Goal: Task Accomplishment & Management: Manage account settings

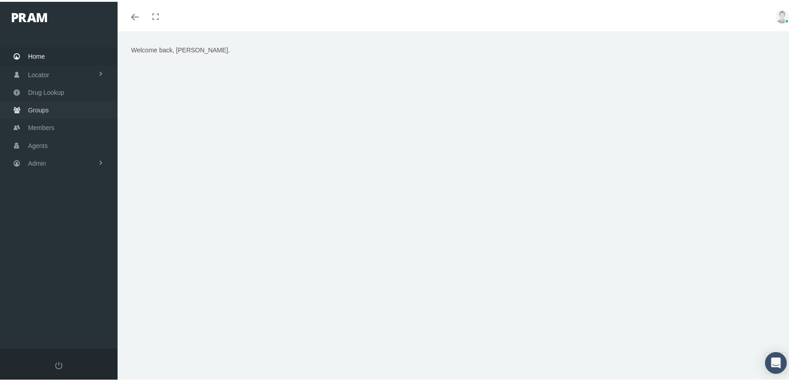
click at [38, 103] on span "Groups" at bounding box center [38, 108] width 21 height 17
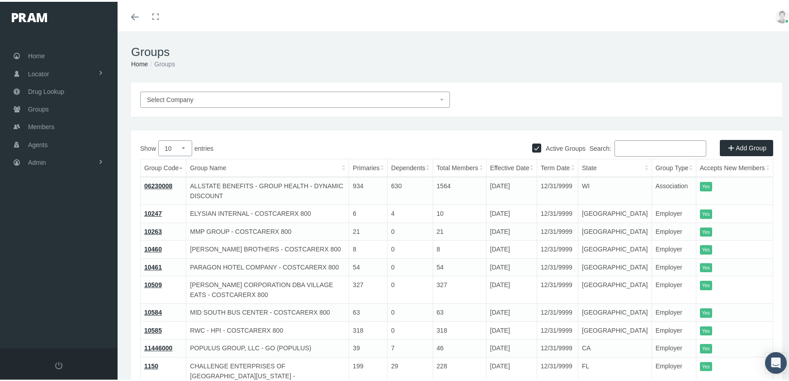
click at [654, 147] on input "Search:" at bounding box center [660, 147] width 92 height 16
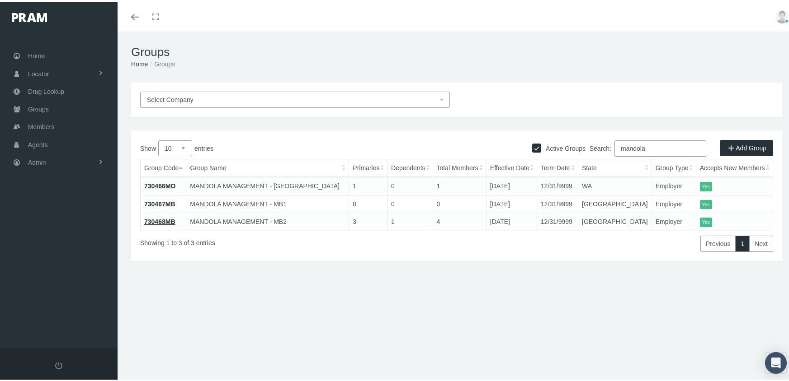
type input "mandola"
click at [163, 181] on link "730466MO" at bounding box center [159, 184] width 31 height 7
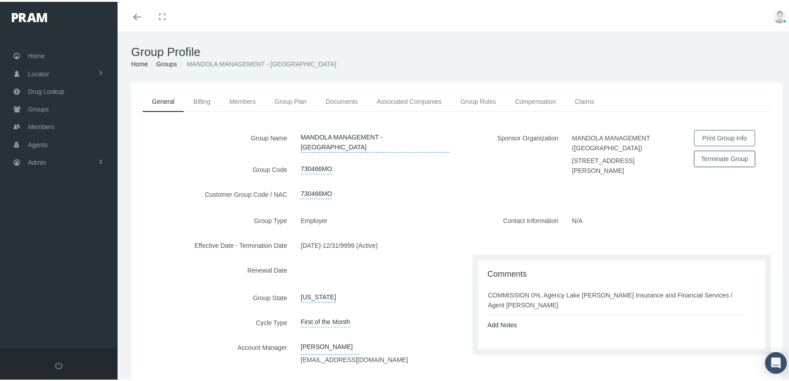
click at [715, 155] on button "Terminate Group" at bounding box center [724, 157] width 61 height 16
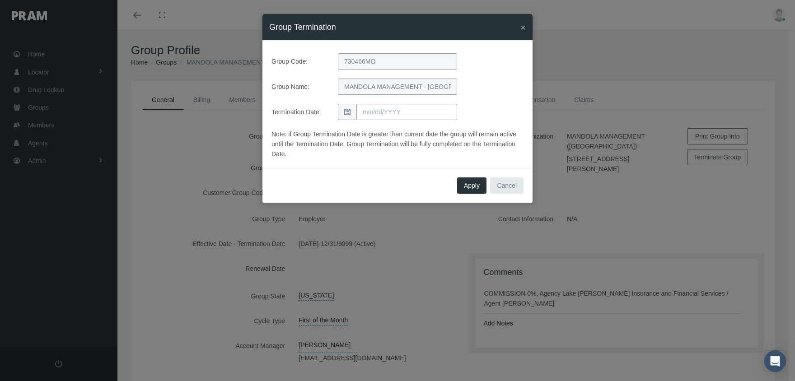
click at [350, 111] on icon at bounding box center [347, 112] width 6 height 6
click at [380, 116] on input "text" at bounding box center [407, 112] width 101 height 16
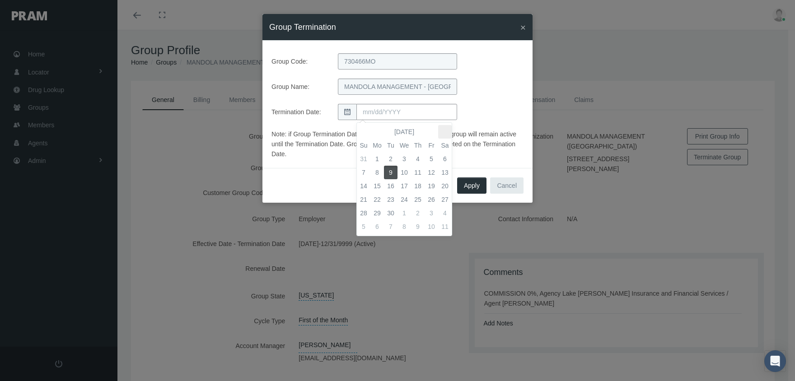
click at [442, 126] on th at bounding box center [445, 132] width 14 height 14
click at [407, 212] on td "31" at bounding box center [405, 214] width 14 height 14
type input "12/31/2025"
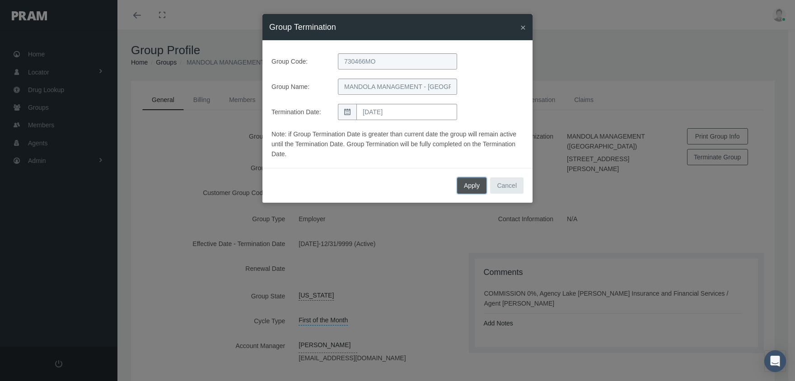
click at [468, 184] on span "Apply" at bounding box center [472, 185] width 16 height 7
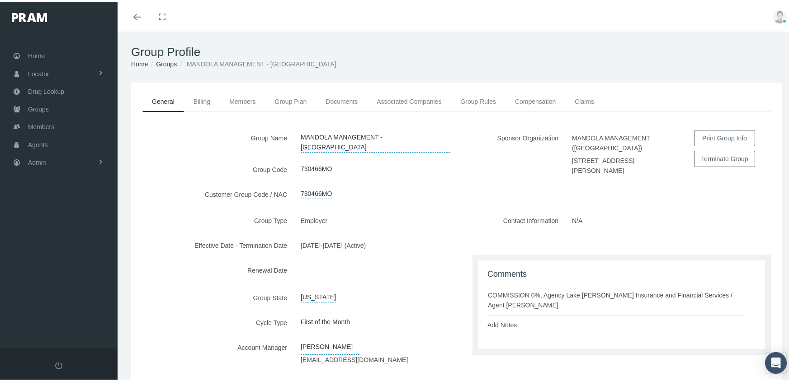
click at [500, 324] on link "Add Notes" at bounding box center [501, 323] width 29 height 7
click at [508, 333] on textarea at bounding box center [621, 352] width 268 height 46
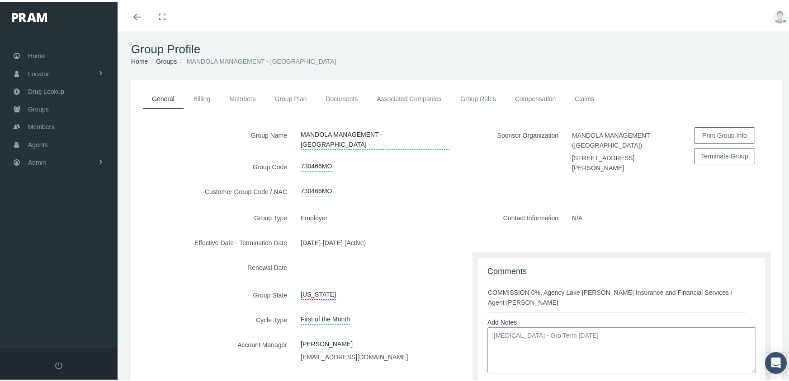
scroll to position [90, 0]
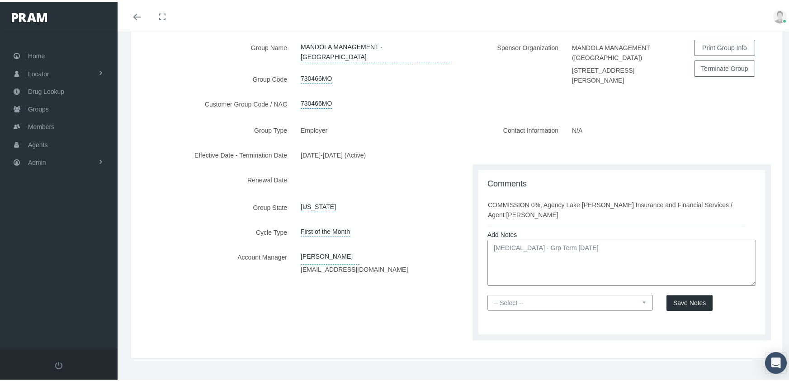
type textarea "Nikita - Grp Term 12/31/25"
click at [636, 299] on select "-- Select -- PRAM Only Everyone" at bounding box center [569, 301] width 165 height 16
select select "0"
click at [487, 293] on select "-- Select -- PRAM Only Everyone" at bounding box center [569, 301] width 165 height 16
click at [683, 300] on span "Save Notes" at bounding box center [689, 301] width 33 height 7
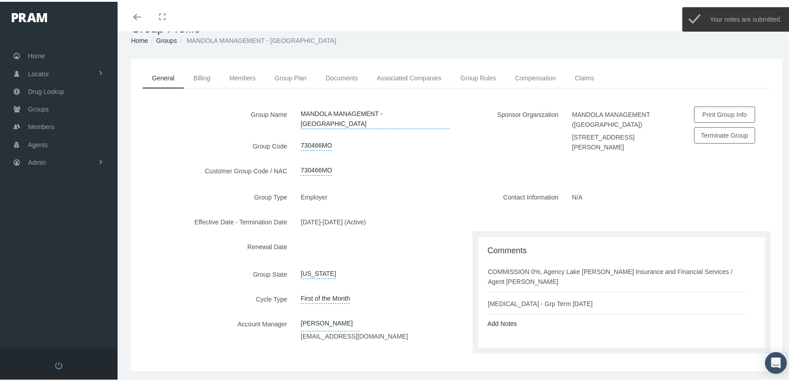
scroll to position [0, 0]
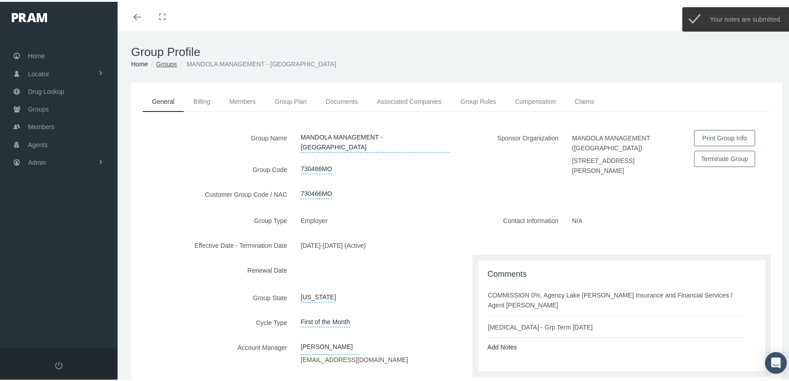
click at [170, 64] on link "Groups" at bounding box center [166, 62] width 21 height 7
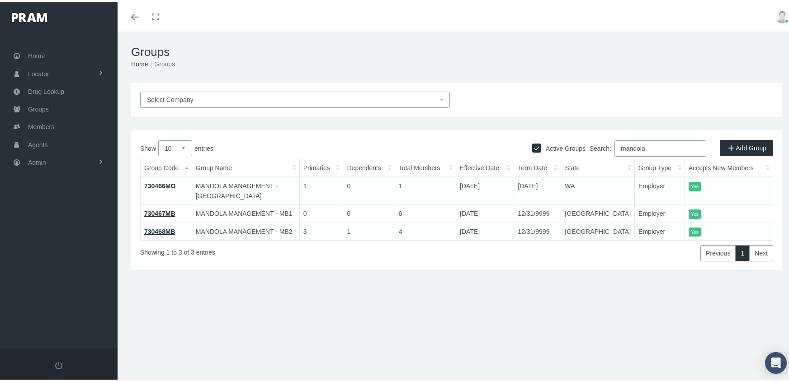
click at [148, 208] on link "730467MB" at bounding box center [159, 211] width 31 height 7
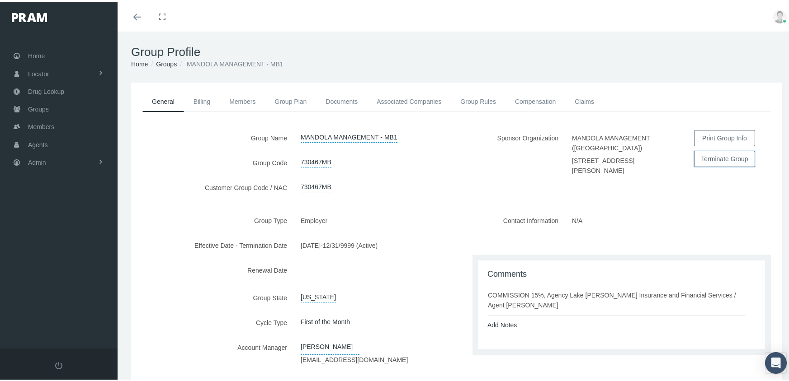
click at [724, 157] on button "Terminate Group" at bounding box center [724, 157] width 61 height 16
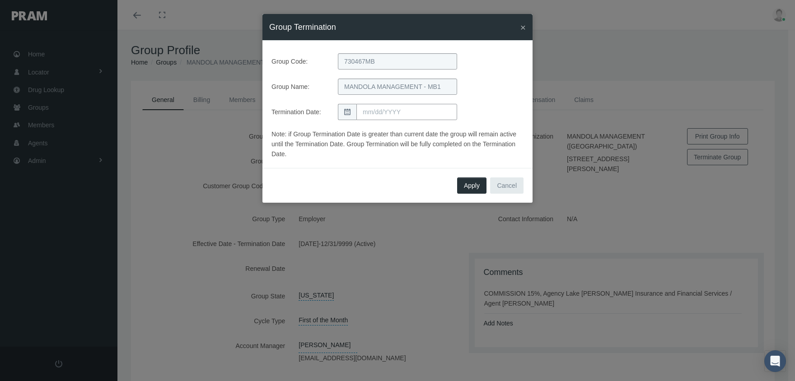
click at [405, 114] on input "text" at bounding box center [407, 112] width 101 height 16
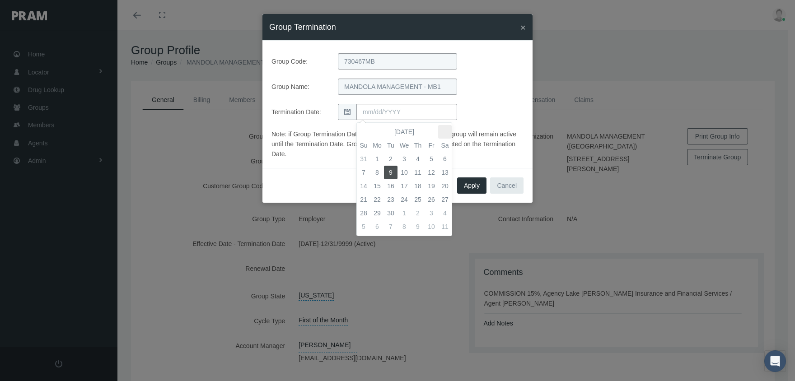
click at [446, 127] on th at bounding box center [445, 132] width 14 height 14
click at [408, 215] on td "31" at bounding box center [405, 214] width 14 height 14
type input "[DATE]"
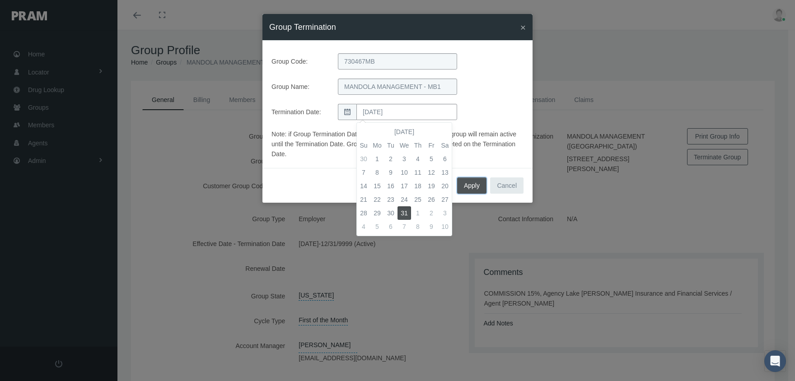
click at [475, 184] on span "Apply" at bounding box center [472, 185] width 16 height 7
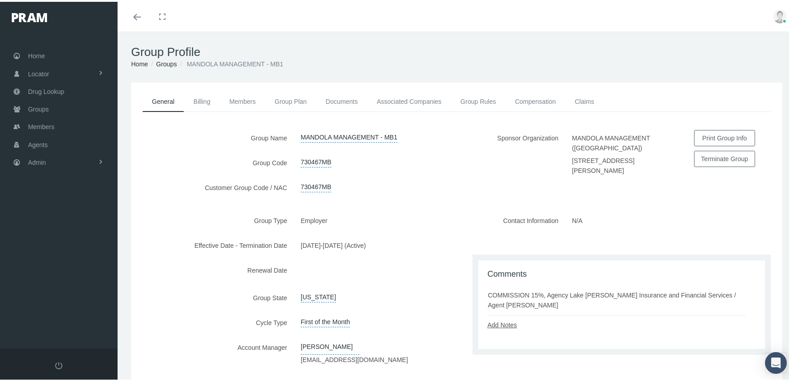
click at [497, 325] on link "Add Notes" at bounding box center [501, 323] width 29 height 7
click at [505, 338] on textarea at bounding box center [621, 352] width 268 height 46
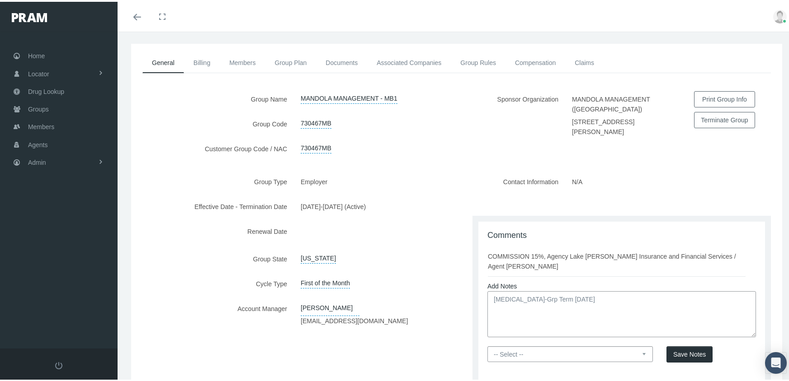
scroll to position [103, 0]
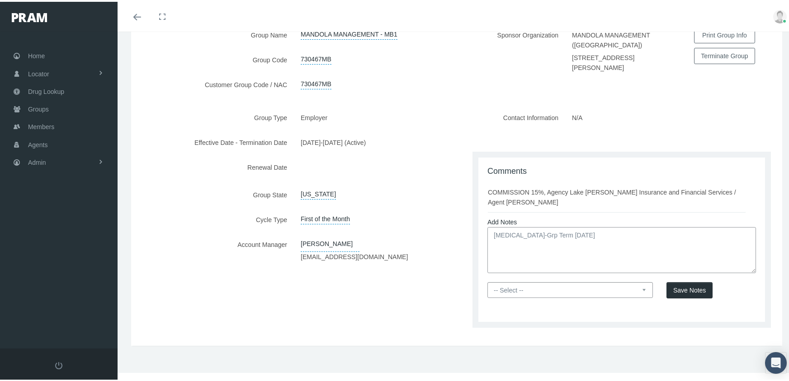
type textarea "[MEDICAL_DATA]-Grp Term [DATE]"
drag, startPoint x: 638, startPoint y: 289, endPoint x: 631, endPoint y: 287, distance: 7.6
click at [638, 289] on select "-- Select -- PRAM Only Everyone" at bounding box center [569, 289] width 165 height 16
select select "0"
click at [487, 281] on select "-- Select -- PRAM Only Everyone" at bounding box center [569, 289] width 165 height 16
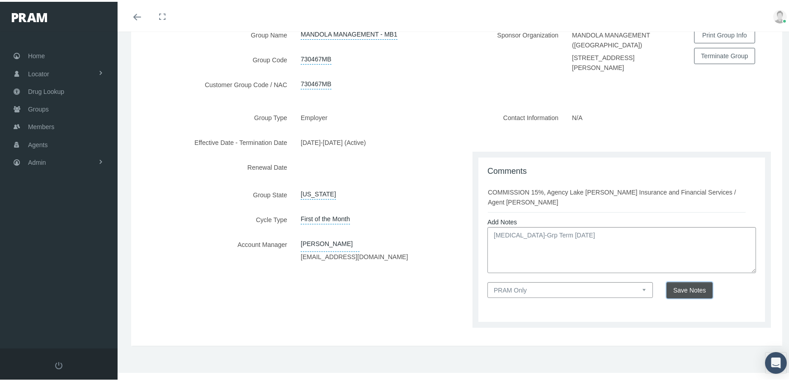
click at [681, 287] on span "Save Notes" at bounding box center [689, 288] width 33 height 7
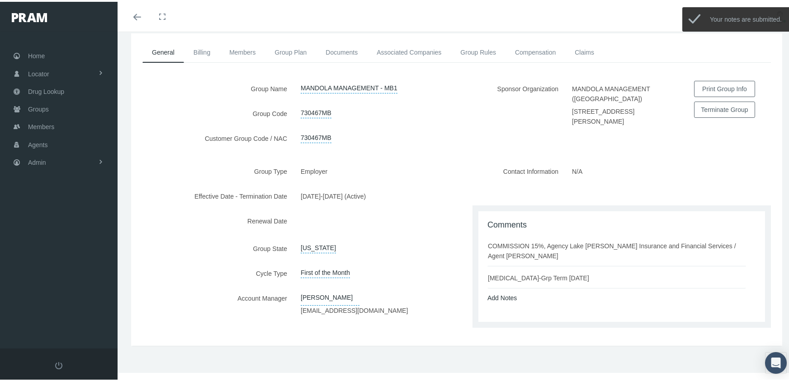
scroll to position [0, 0]
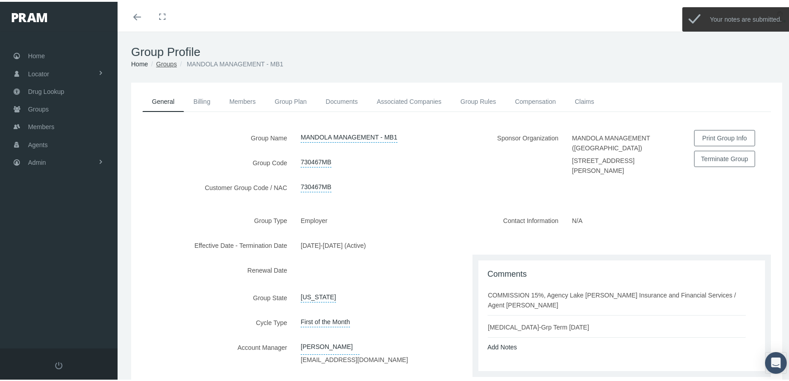
click at [173, 62] on link "Groups" at bounding box center [166, 62] width 21 height 7
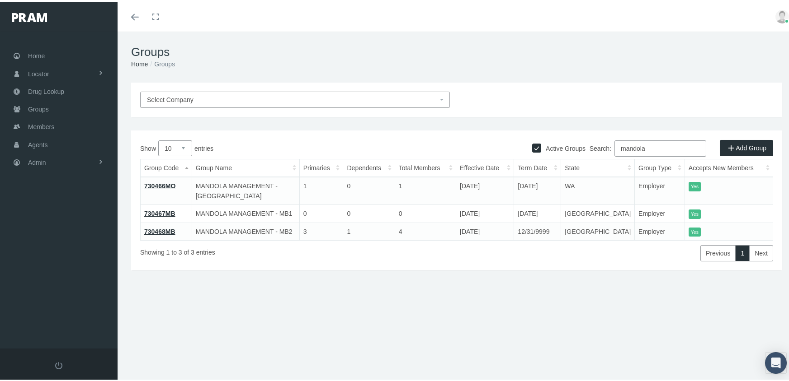
click at [164, 226] on link "730468MB" at bounding box center [159, 229] width 31 height 7
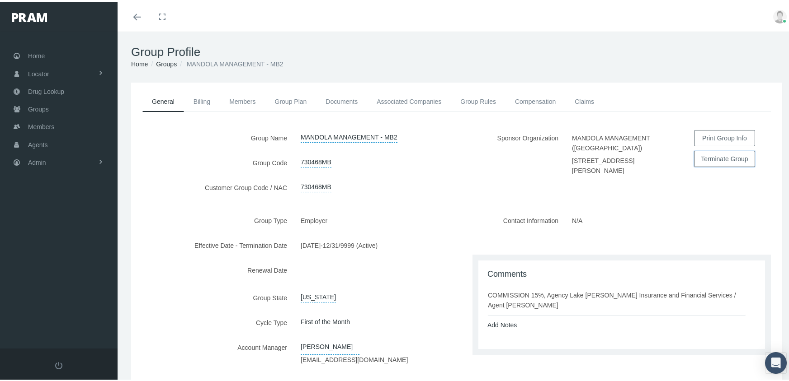
click at [730, 159] on button "Terminate Group" at bounding box center [724, 157] width 61 height 16
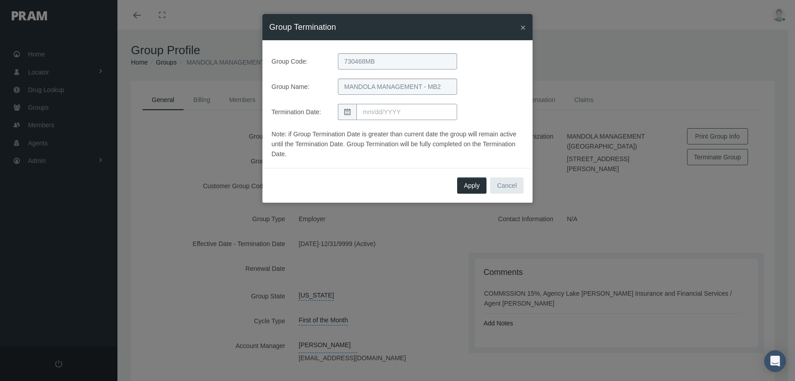
click at [369, 114] on input "text" at bounding box center [407, 112] width 101 height 16
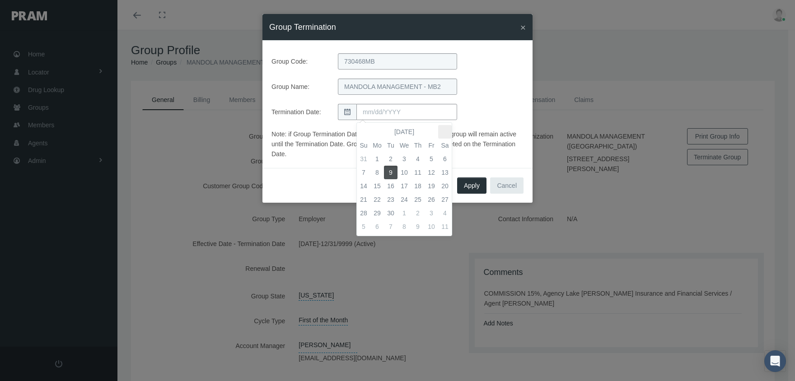
click at [445, 129] on th at bounding box center [445, 132] width 14 height 14
click at [403, 208] on td "31" at bounding box center [405, 214] width 14 height 14
type input "[DATE]"
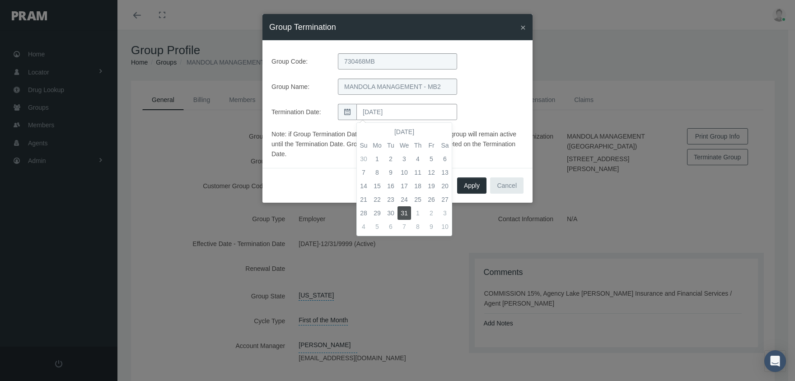
click at [503, 114] on div "Termination Date: 12/31/2025" at bounding box center [398, 112] width 266 height 16
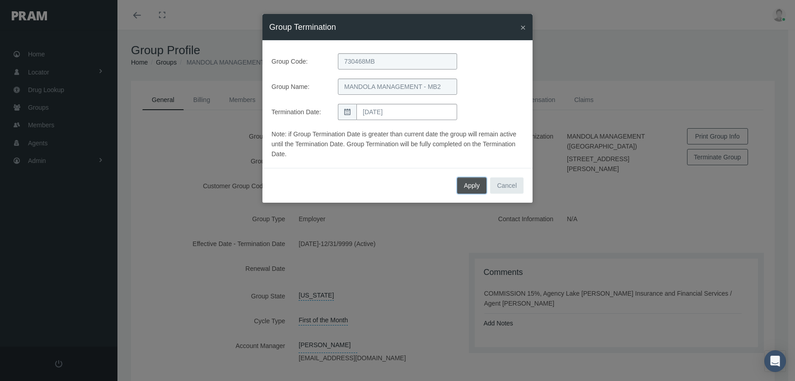
click at [479, 181] on button "Apply" at bounding box center [471, 186] width 29 height 16
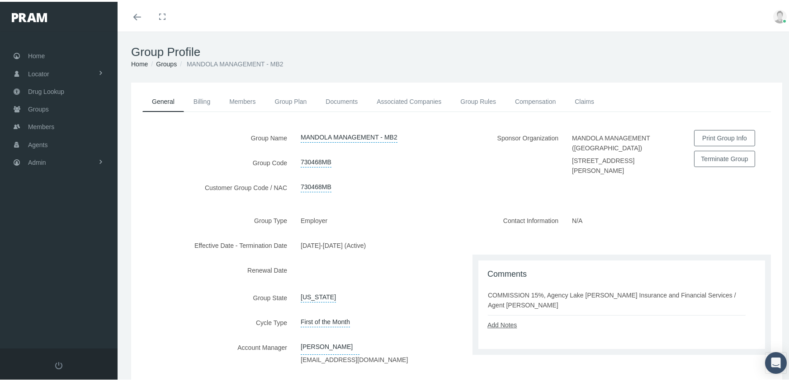
click at [511, 326] on link "Add Notes" at bounding box center [501, 323] width 29 height 7
click at [517, 333] on textarea at bounding box center [621, 352] width 268 height 46
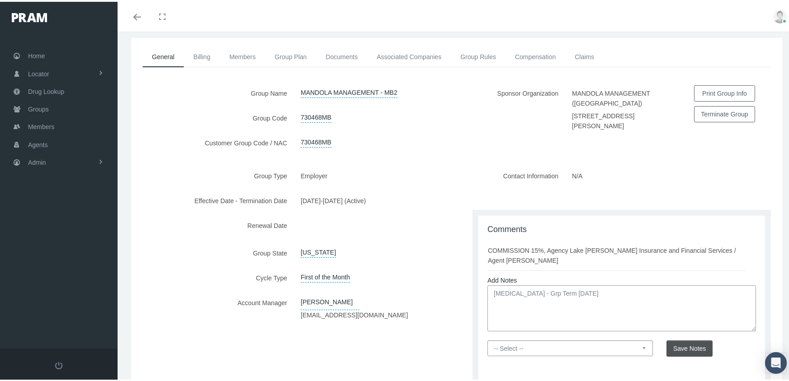
scroll to position [103, 0]
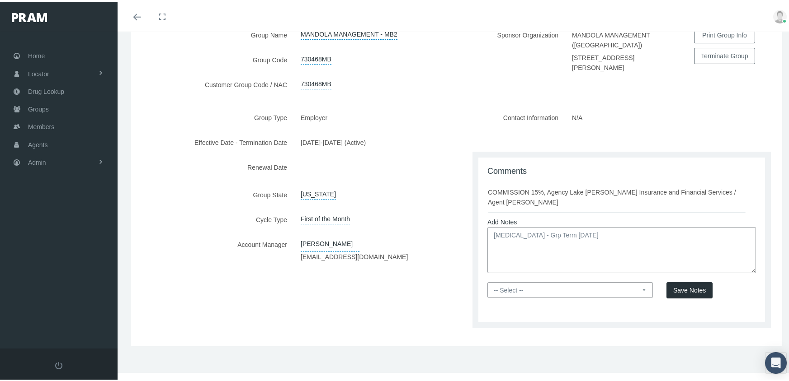
type textarea "[MEDICAL_DATA] - Grp Term [DATE]"
click at [637, 289] on select "-- Select -- PRAM Only Everyone" at bounding box center [569, 289] width 165 height 16
select select "0"
click at [487, 281] on select "-- Select -- PRAM Only Everyone" at bounding box center [569, 289] width 165 height 16
click at [683, 289] on span "Save Notes" at bounding box center [689, 288] width 33 height 7
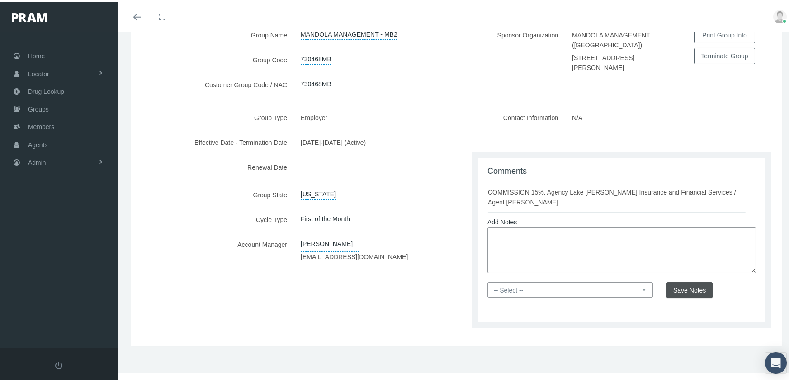
scroll to position [49, 0]
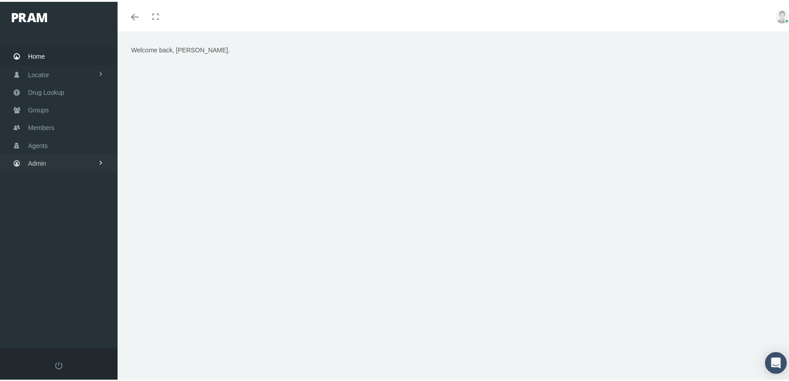
click at [36, 157] on span "Admin" at bounding box center [37, 161] width 18 height 17
click at [73, 306] on span "Eligibility File Uploads" at bounding box center [67, 313] width 61 height 15
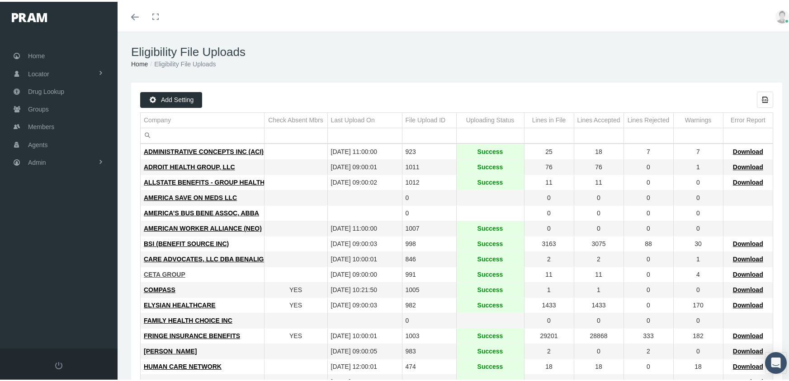
click at [164, 274] on span "CETA GROUP" at bounding box center [165, 272] width 42 height 7
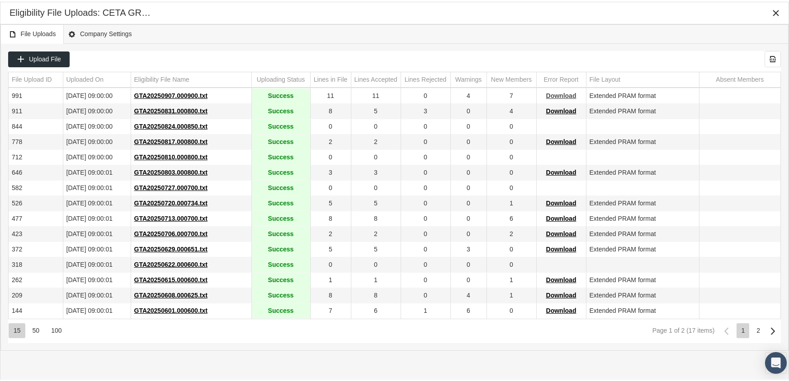
click at [556, 94] on span "Download" at bounding box center [561, 93] width 30 height 7
click at [538, 18] on div "Eligibility File Uploads: CETA GROUP" at bounding box center [394, 11] width 770 height 16
click at [773, 11] on icon "Close" at bounding box center [776, 11] width 8 height 8
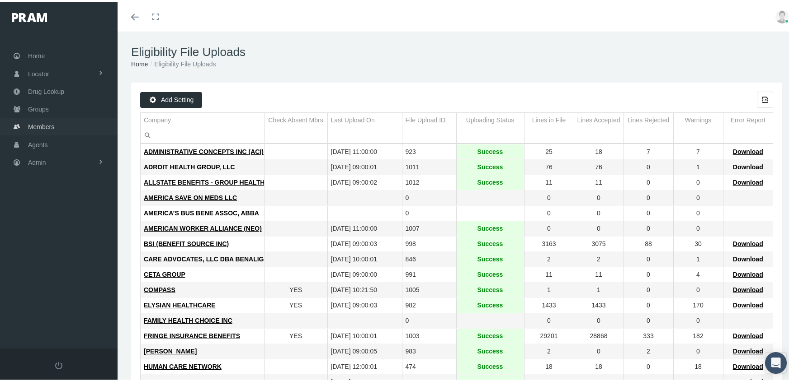
click at [42, 118] on span "Members" at bounding box center [41, 125] width 26 height 17
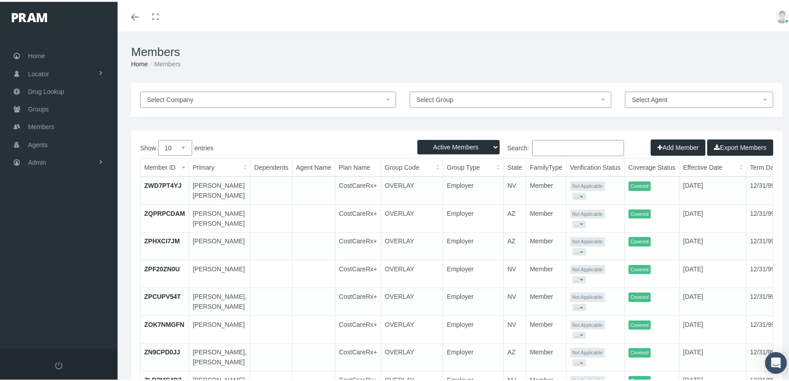
click at [451, 145] on select "Active Members Terminated Members Active & Terminated" at bounding box center [458, 145] width 82 height 14
select select "3"
click at [417, 138] on select "Active Members Terminated Members Active & Terminated" at bounding box center [458, 145] width 82 height 14
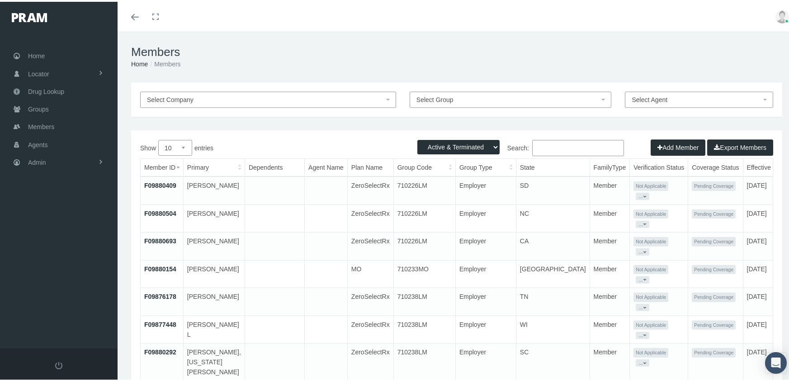
click at [553, 149] on input "Search:" at bounding box center [578, 146] width 92 height 16
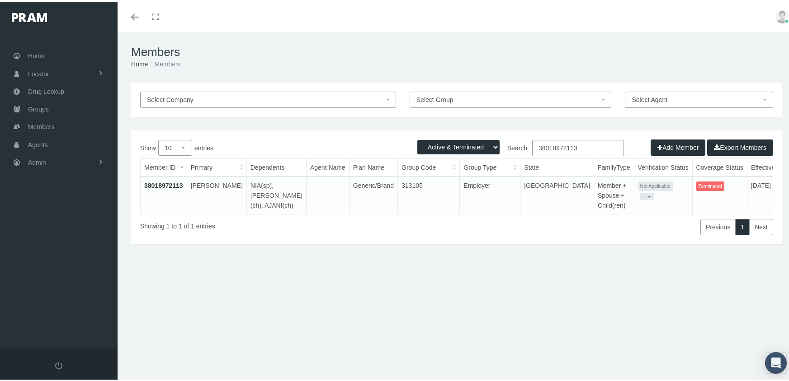
type input "38018972113"
click at [159, 181] on link "38018972113" at bounding box center [163, 183] width 39 height 7
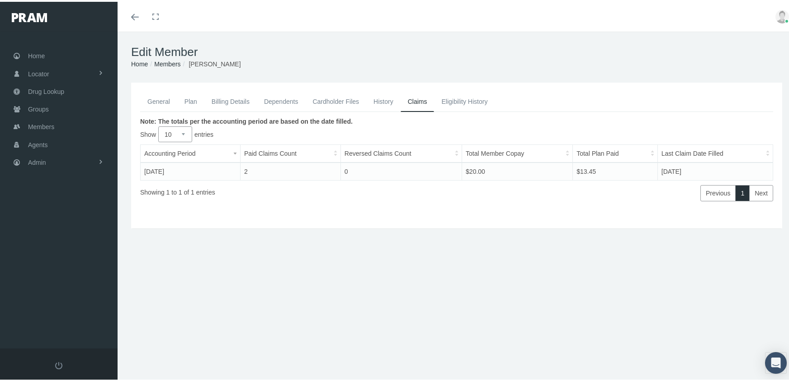
click at [161, 100] on link "General" at bounding box center [158, 100] width 37 height 20
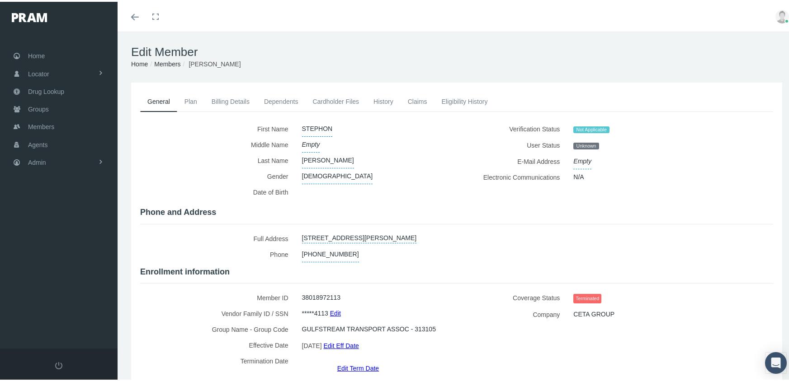
click at [345, 360] on link "Edit Term Date" at bounding box center [358, 366] width 42 height 13
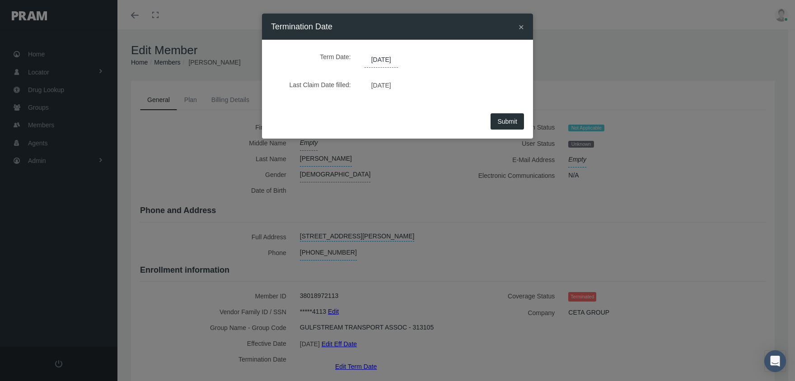
click at [389, 60] on span "09/07/2025" at bounding box center [381, 59] width 33 height 15
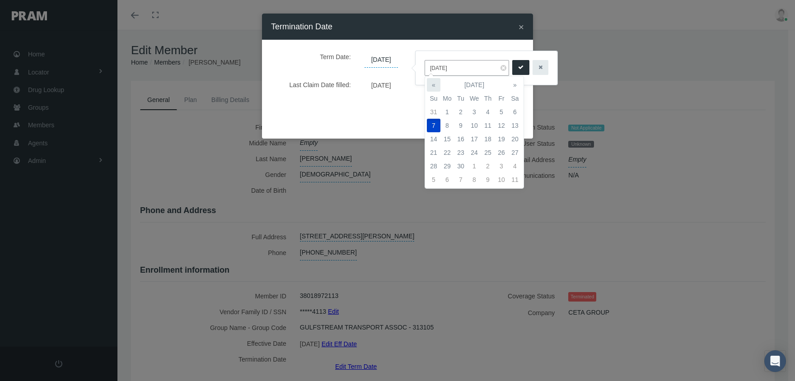
click at [436, 84] on th "«" at bounding box center [434, 85] width 14 height 14
click at [447, 179] on td "30" at bounding box center [448, 180] width 14 height 14
type input "06/30/2025"
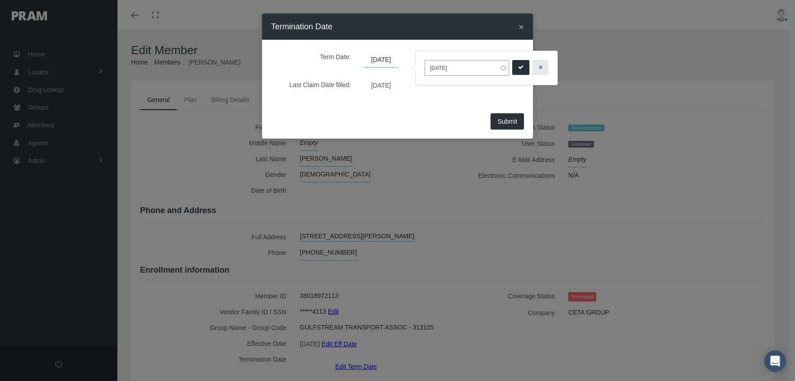
click at [513, 67] on button "submit" at bounding box center [521, 67] width 17 height 15
click at [503, 123] on span "Submit" at bounding box center [508, 121] width 20 height 7
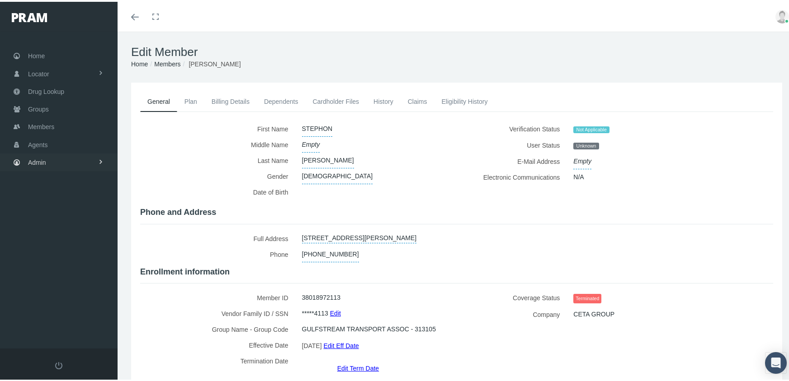
click at [34, 158] on span "Admin" at bounding box center [37, 160] width 18 height 17
click at [87, 307] on span "Eligibility File Uploads" at bounding box center [67, 313] width 61 height 15
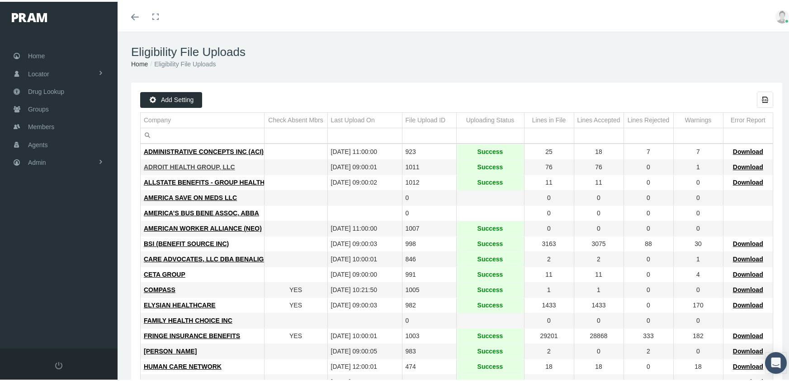
click at [206, 164] on span "ADROIT HEALTH GROUP, LLC" at bounding box center [189, 165] width 91 height 7
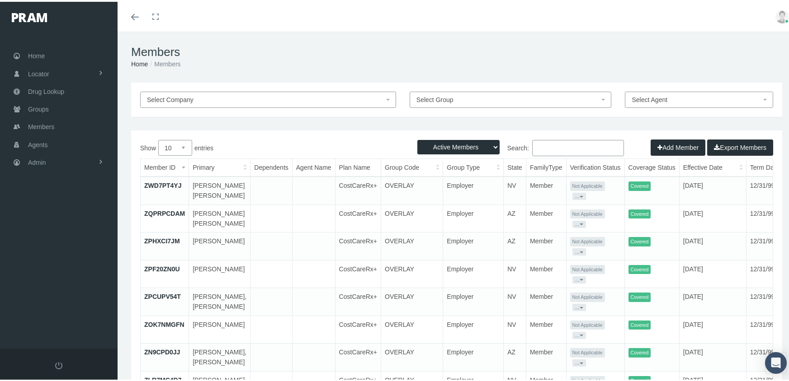
click at [443, 143] on select "Active Members Terminated Members Active & Terminated" at bounding box center [458, 145] width 82 height 14
select select "3"
click at [417, 138] on select "Active Members Terminated Members Active & Terminated" at bounding box center [458, 145] width 82 height 14
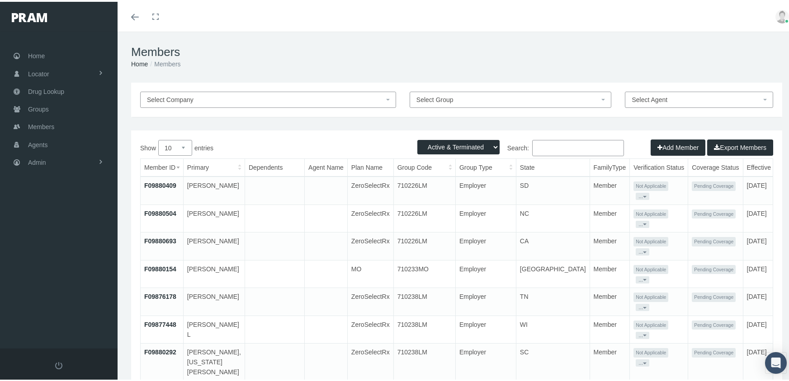
click at [559, 150] on input "Search:" at bounding box center [578, 146] width 92 height 16
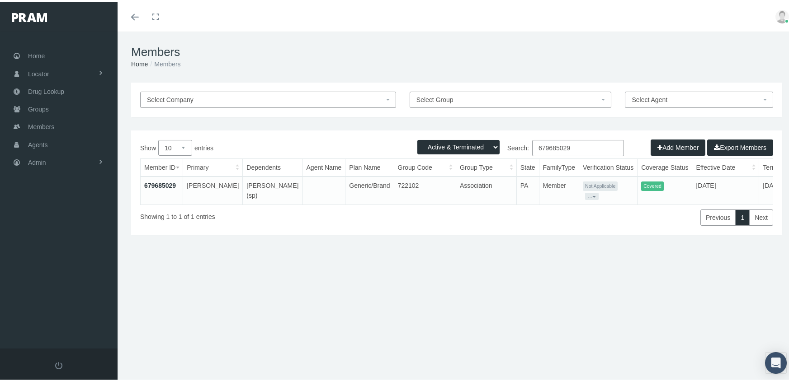
type input "679685029"
click at [151, 181] on link "679685029" at bounding box center [160, 183] width 32 height 7
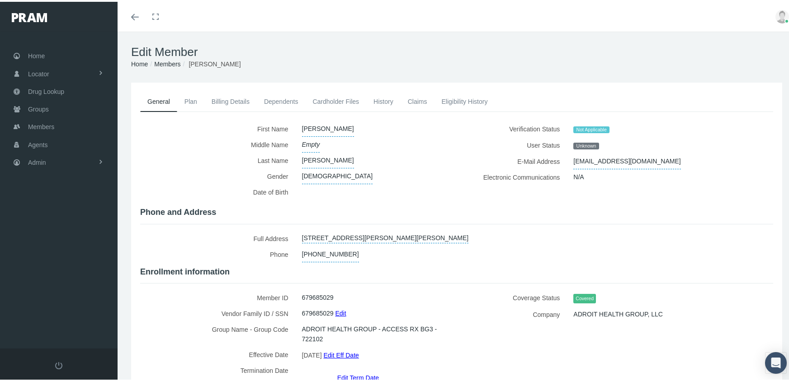
click at [438, 100] on link "Eligibility History" at bounding box center [464, 100] width 61 height 20
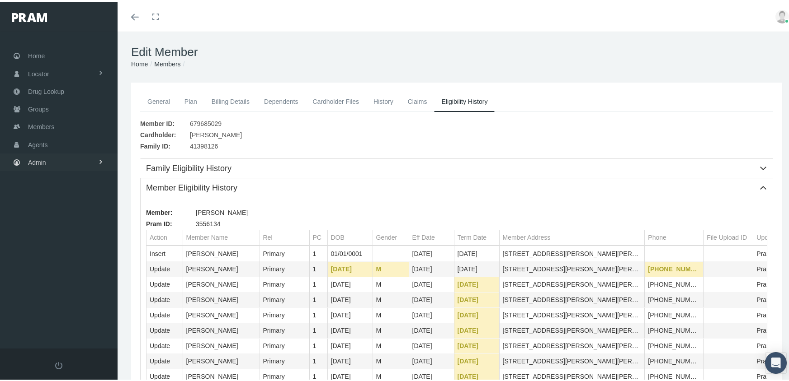
click at [36, 155] on span "Admin" at bounding box center [37, 160] width 18 height 17
click at [59, 306] on span "Eligibility File Uploads" at bounding box center [67, 313] width 61 height 15
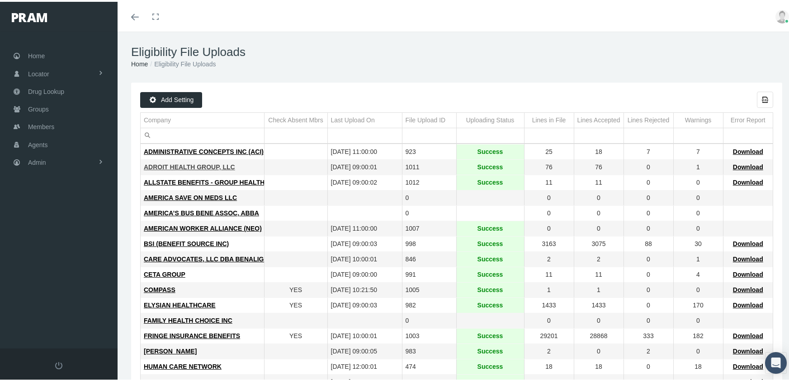
click at [181, 165] on span "ADROIT HEALTH GROUP, LLC" at bounding box center [189, 165] width 91 height 7
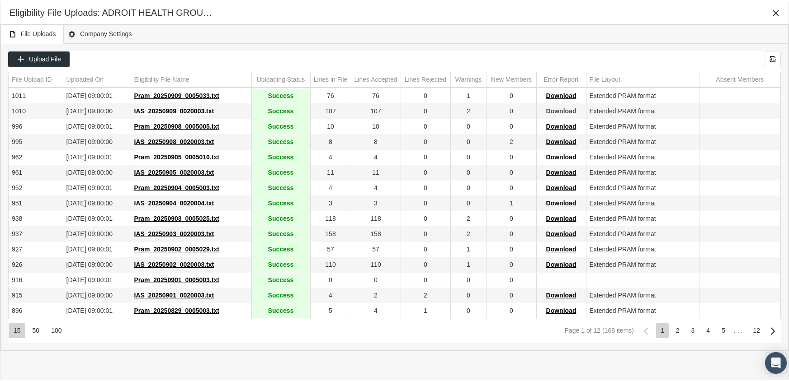
click at [561, 109] on span "Download" at bounding box center [561, 109] width 30 height 7
drag, startPoint x: 503, startPoint y: 35, endPoint x: 579, endPoint y: 24, distance: 76.8
click at [503, 35] on div "File Uploads Company Settings" at bounding box center [394, 32] width 788 height 19
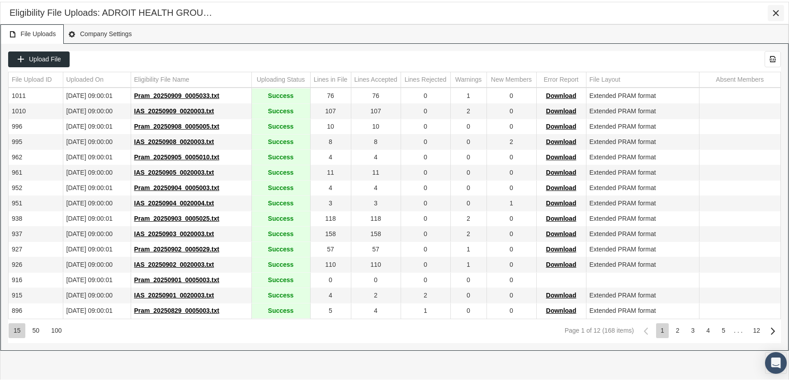
click at [771, 7] on div "Close" at bounding box center [775, 11] width 15 height 15
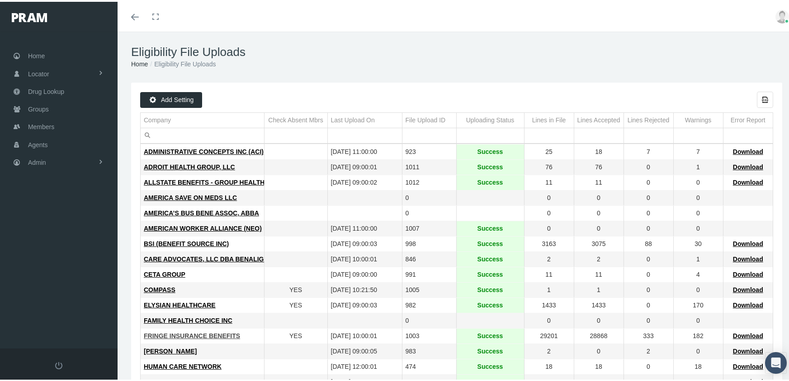
click at [179, 332] on span "FRINGE INSURANCE BENEFITS" at bounding box center [192, 334] width 96 height 7
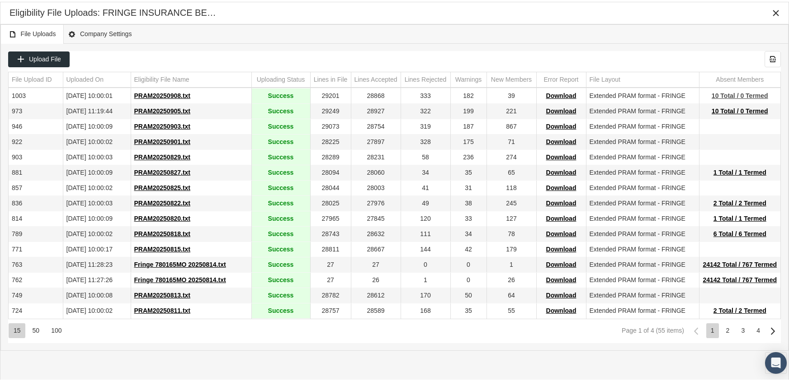
click at [736, 94] on span "10 Total / 0 Termed" at bounding box center [739, 93] width 56 height 7
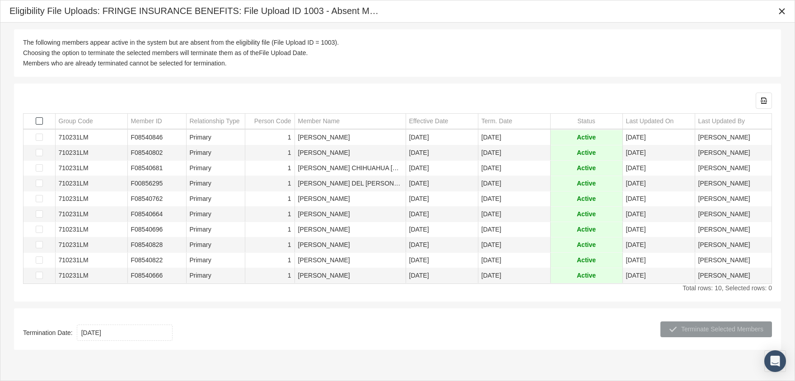
click at [38, 121] on span "Select all" at bounding box center [39, 121] width 7 height 7
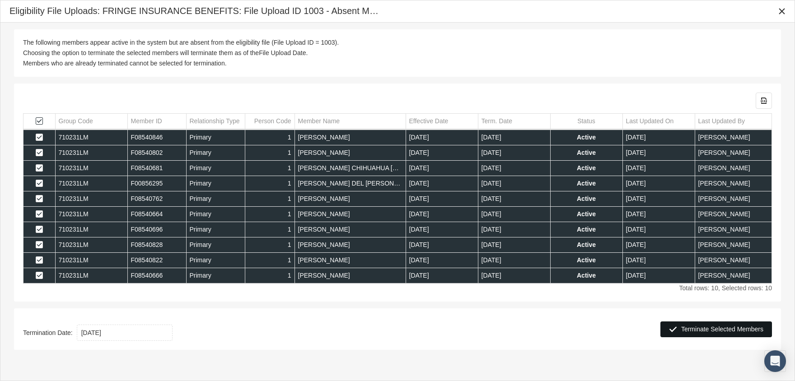
click at [719, 326] on span "Terminate Selected Members" at bounding box center [723, 329] width 82 height 7
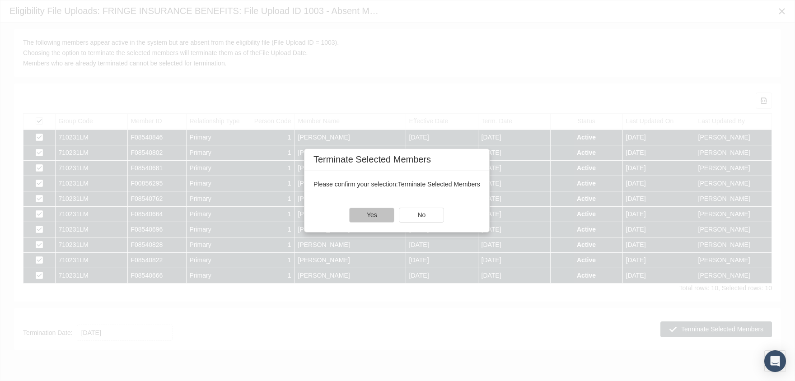
click at [370, 212] on span "Yes" at bounding box center [372, 215] width 10 height 7
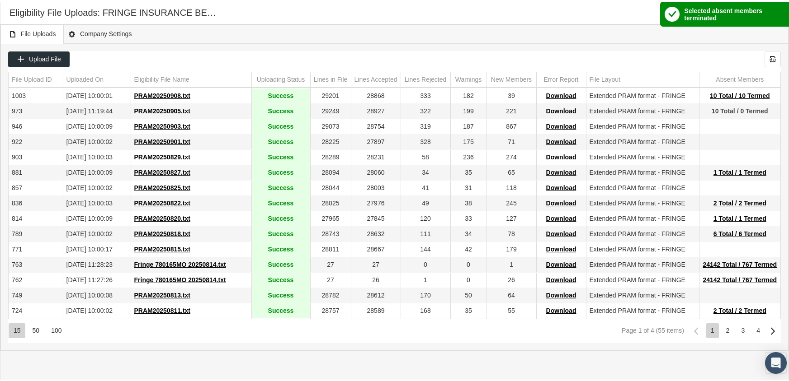
click at [748, 108] on span "10 Total / 0 Termed" at bounding box center [739, 109] width 56 height 7
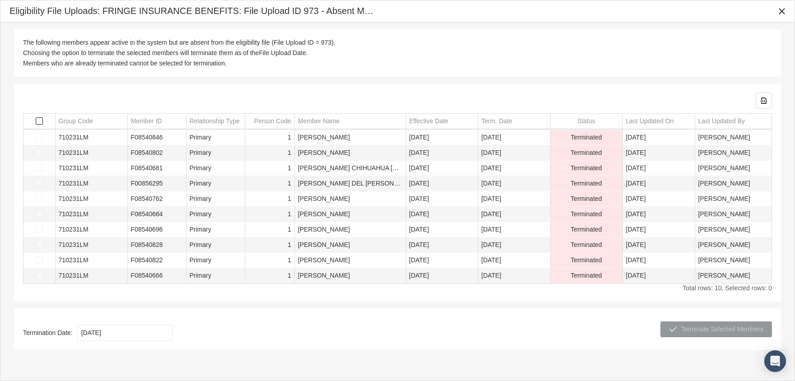
click at [37, 118] on span "Select all" at bounding box center [39, 121] width 7 height 7
click at [784, 6] on div "Close" at bounding box center [782, 11] width 15 height 15
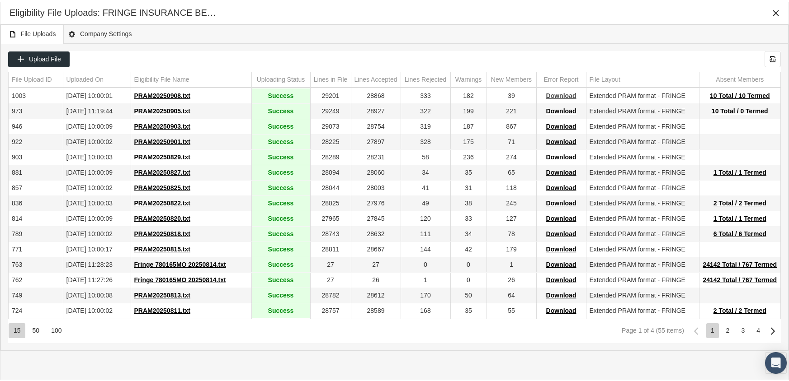
click at [560, 91] on span "Download" at bounding box center [561, 93] width 30 height 7
click at [452, 25] on div "File Uploads Company Settings" at bounding box center [394, 32] width 788 height 19
click at [730, 330] on div "2" at bounding box center [727, 329] width 13 height 15
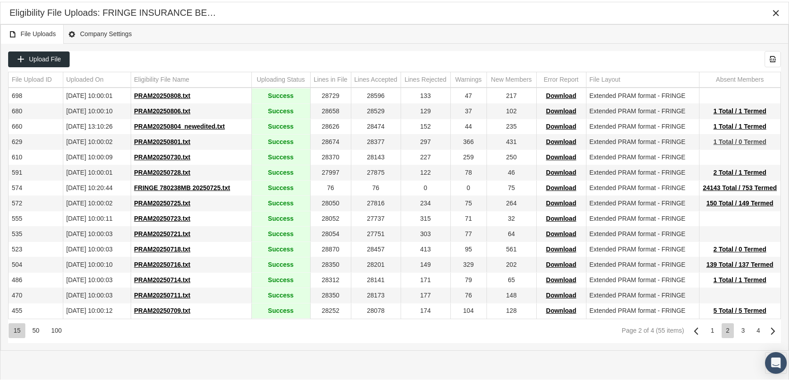
click at [734, 139] on span "1 Total / 0 Termed" at bounding box center [739, 139] width 53 height 7
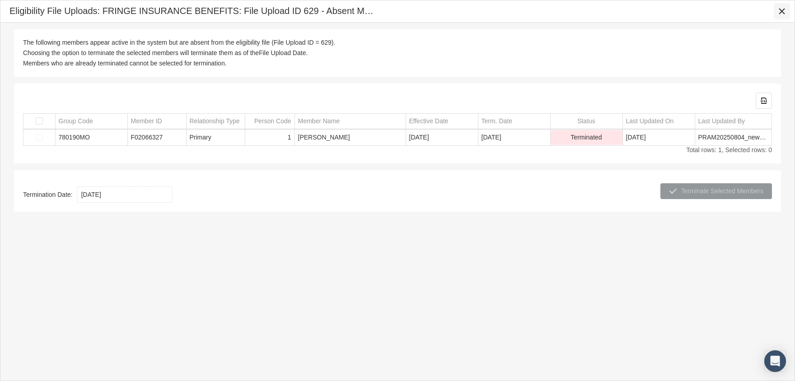
click at [784, 7] on div "Close" at bounding box center [782, 11] width 15 height 15
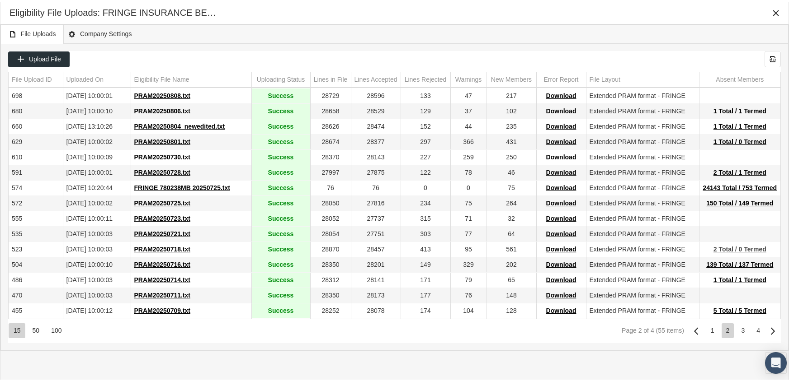
click at [727, 248] on span "2 Total / 0 Termed" at bounding box center [739, 247] width 53 height 7
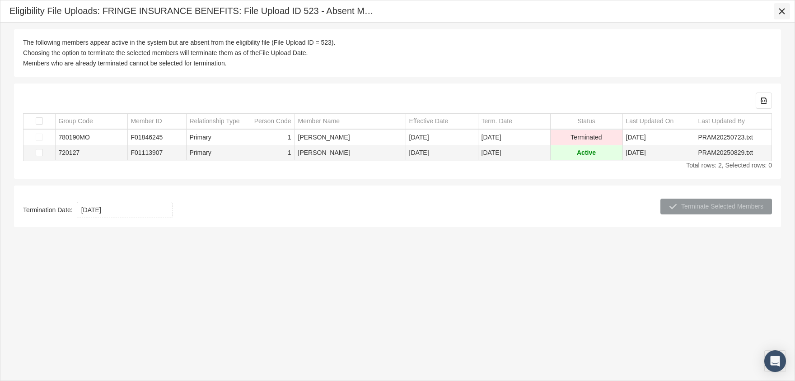
click at [781, 9] on icon "Close" at bounding box center [782, 11] width 8 height 8
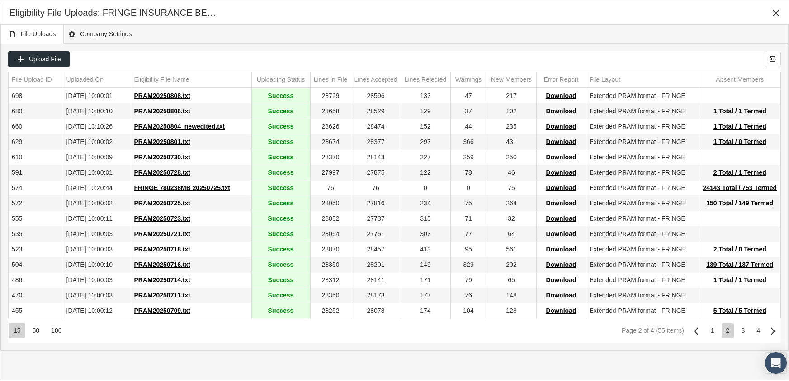
click at [559, 342] on div "Upload File Export all data to Excel File Upload ID Uploaded On Eligibility Fil…" at bounding box center [394, 195] width 787 height 307
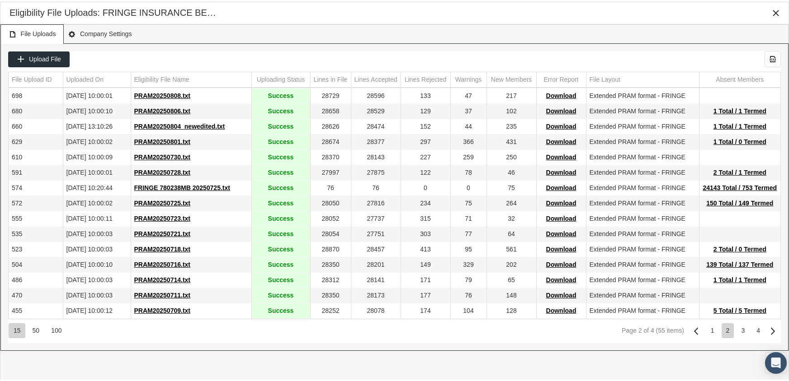
click at [709, 329] on div "1" at bounding box center [712, 329] width 13 height 15
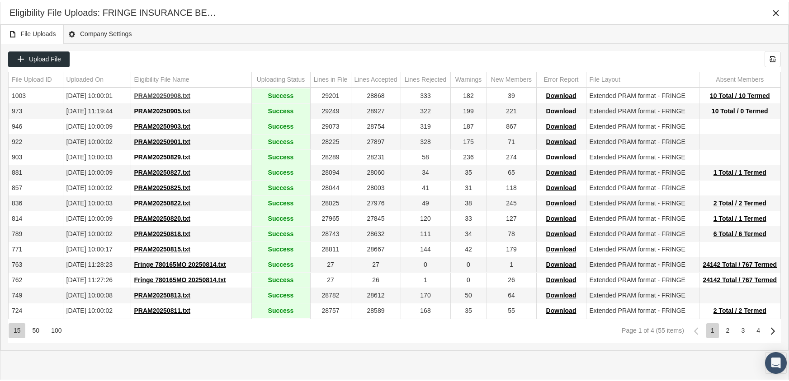
click at [174, 91] on span "PRAM20250908.txt" at bounding box center [162, 93] width 56 height 7
click at [514, 47] on div "Upload File Export all data to Excel File Upload ID Uploaded On Eligibility Fil…" at bounding box center [394, 195] width 787 height 307
click at [564, 94] on span "Download" at bounding box center [561, 93] width 30 height 7
click at [545, 33] on div "File Uploads Company Settings" at bounding box center [394, 32] width 788 height 19
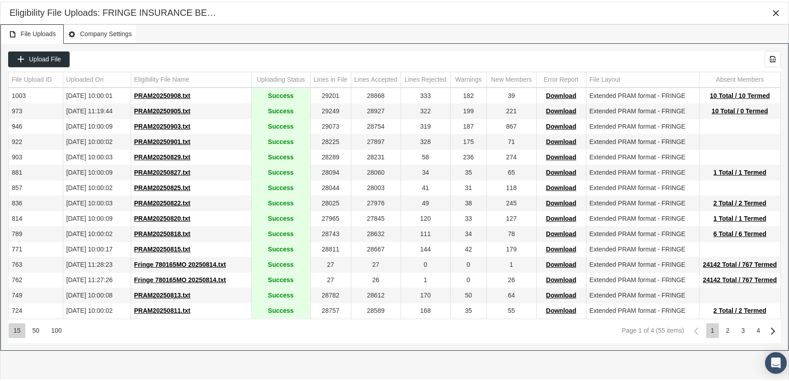
click at [104, 31] on body "Toggle Fullscreen Toggle navigation Toggle menubar Toggle fullscreen Profile Lo…" at bounding box center [397, 190] width 795 height 381
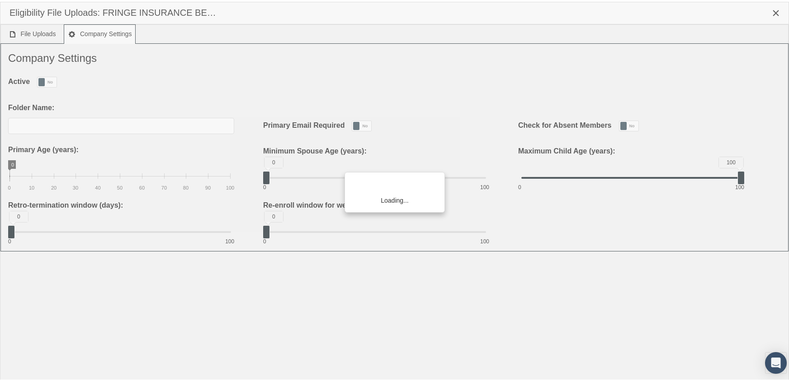
type input "FringeBenefits"
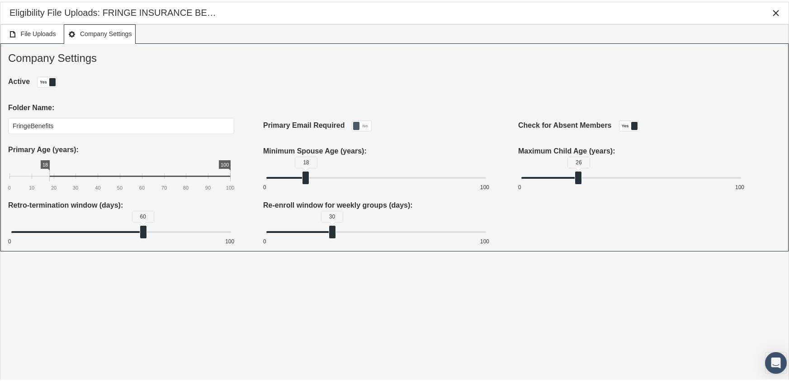
click at [38, 33] on span "File Uploads" at bounding box center [32, 32] width 47 height 11
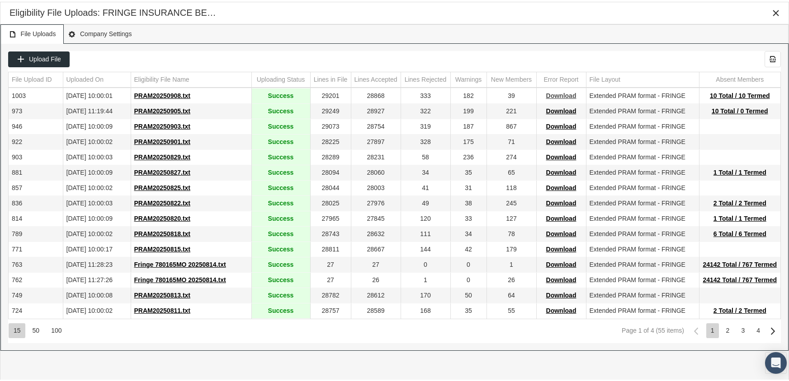
click at [554, 94] on span "Download" at bounding box center [561, 93] width 30 height 7
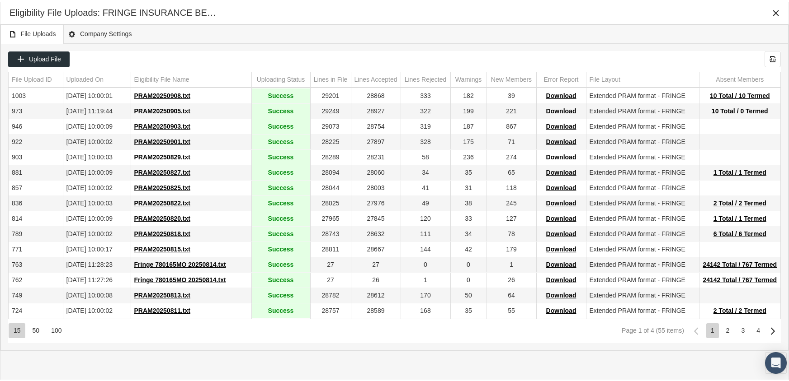
click at [447, 40] on div "File Uploads Company Settings" at bounding box center [394, 32] width 788 height 19
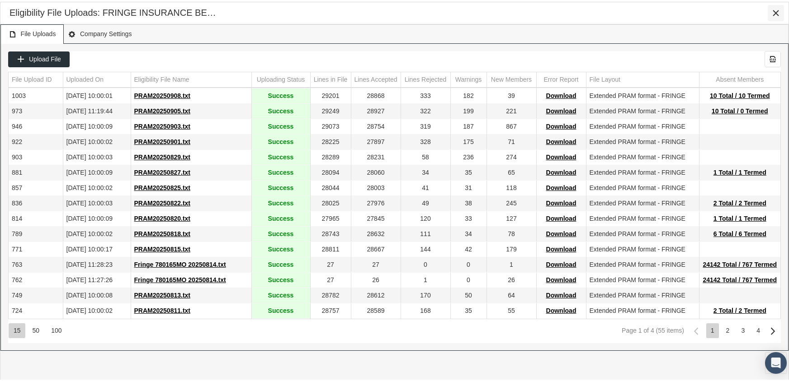
click at [773, 9] on icon "Close" at bounding box center [776, 11] width 8 height 8
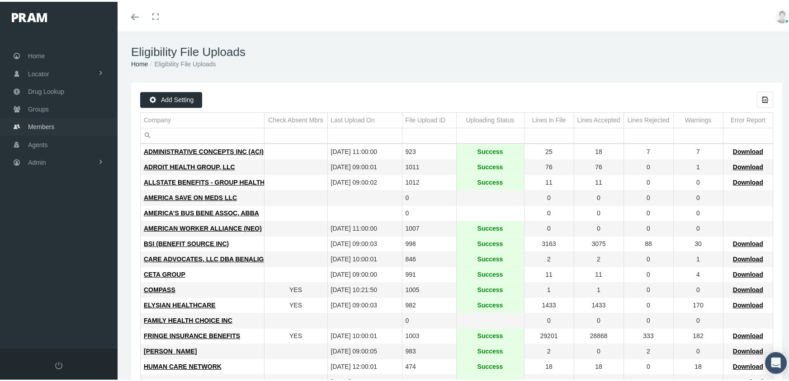
click at [33, 119] on span "Members" at bounding box center [41, 125] width 26 height 17
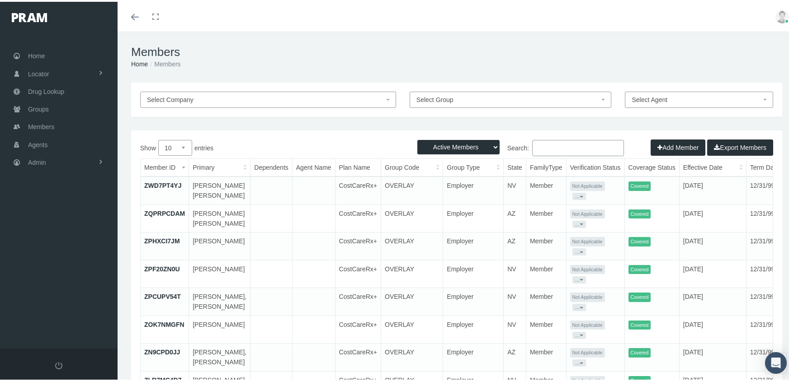
click at [452, 147] on select "Active Members Terminated Members Active & Terminated" at bounding box center [458, 145] width 82 height 14
select select "3"
click at [417, 138] on select "Active Members Terminated Members Active & Terminated" at bounding box center [458, 145] width 82 height 14
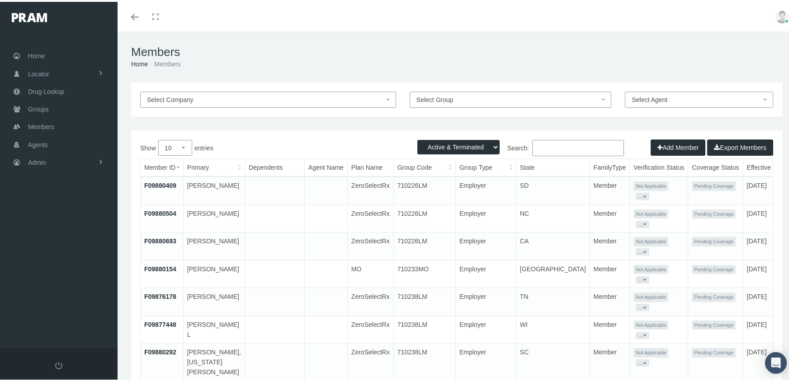
click at [574, 151] on input "Search:" at bounding box center [578, 146] width 92 height 16
paste input "F05376490"
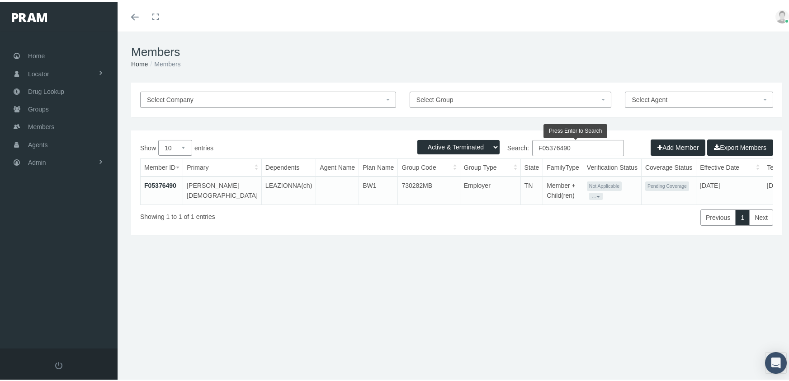
type input "F05376490"
click at [157, 184] on link "F05376490" at bounding box center [160, 183] width 32 height 7
